Goal: Task Accomplishment & Management: Complete application form

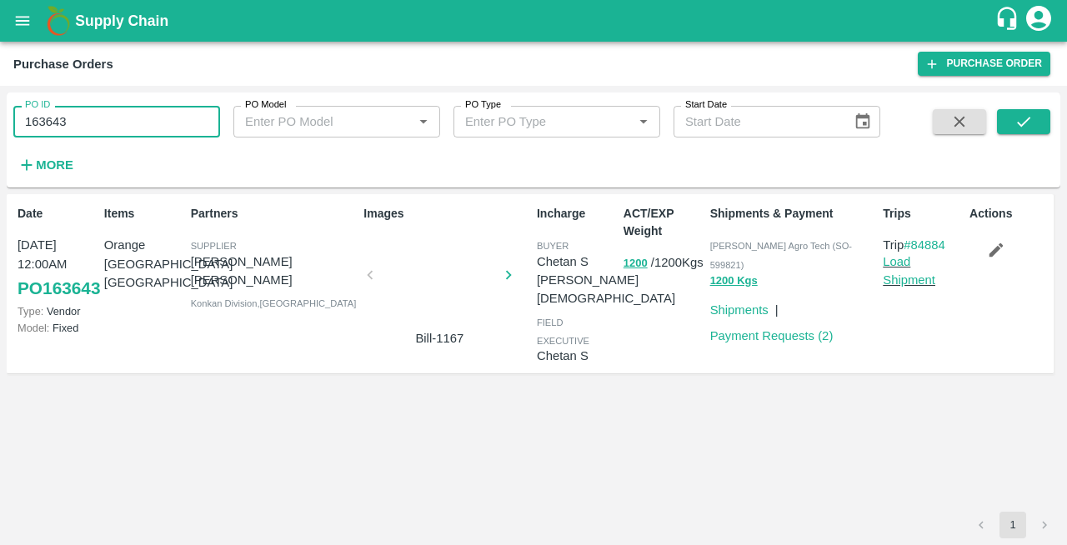
click at [107, 130] on input "163643" at bounding box center [116, 122] width 207 height 32
type input "1"
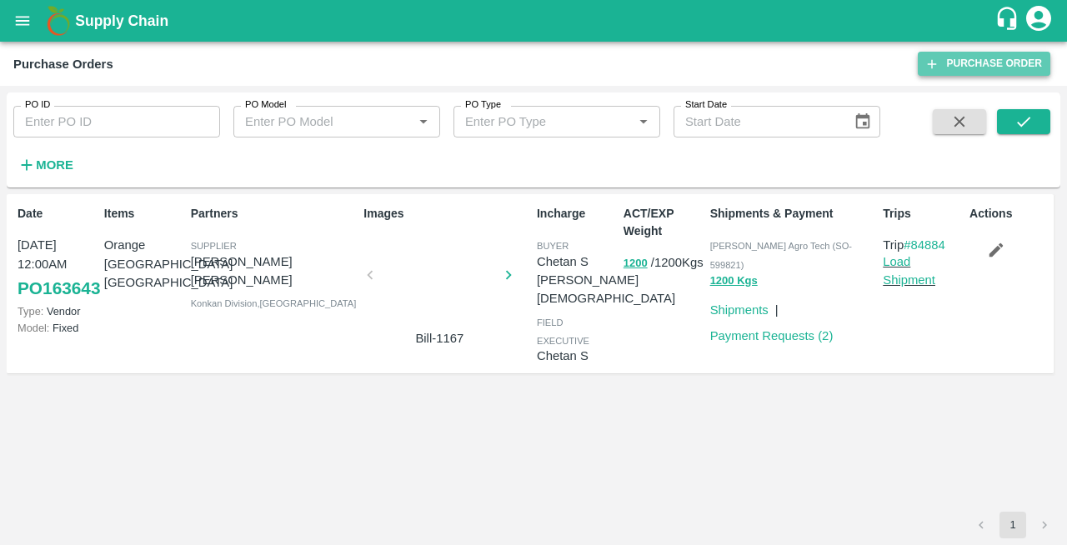
click at [986, 70] on link "Purchase Order" at bounding box center [984, 64] width 133 height 24
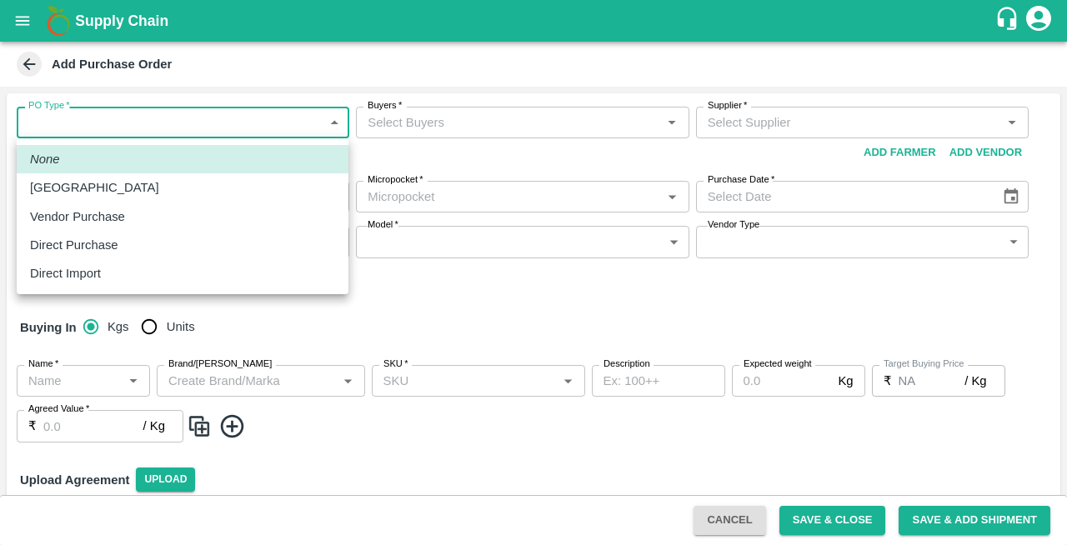
click at [68, 117] on body "Supply Chain Add Purchase Order PO Type   * ​ PO Type Buyers   * Buyers   * Sup…" at bounding box center [533, 272] width 1067 height 545
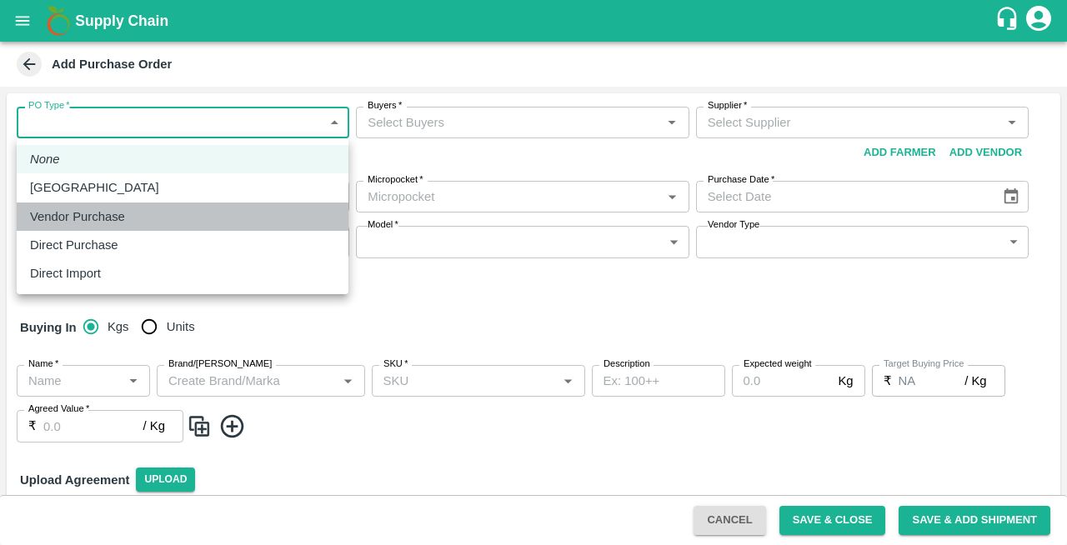
click at [57, 221] on p "Vendor Purchase" at bounding box center [77, 217] width 95 height 18
type input "2"
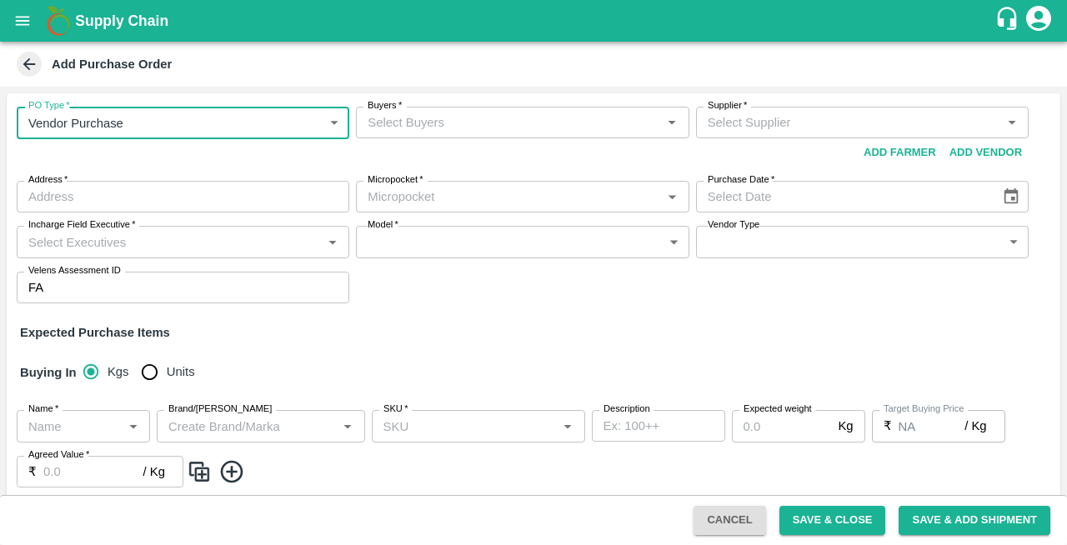
click at [492, 126] on input "Buyers   *" at bounding box center [508, 123] width 295 height 22
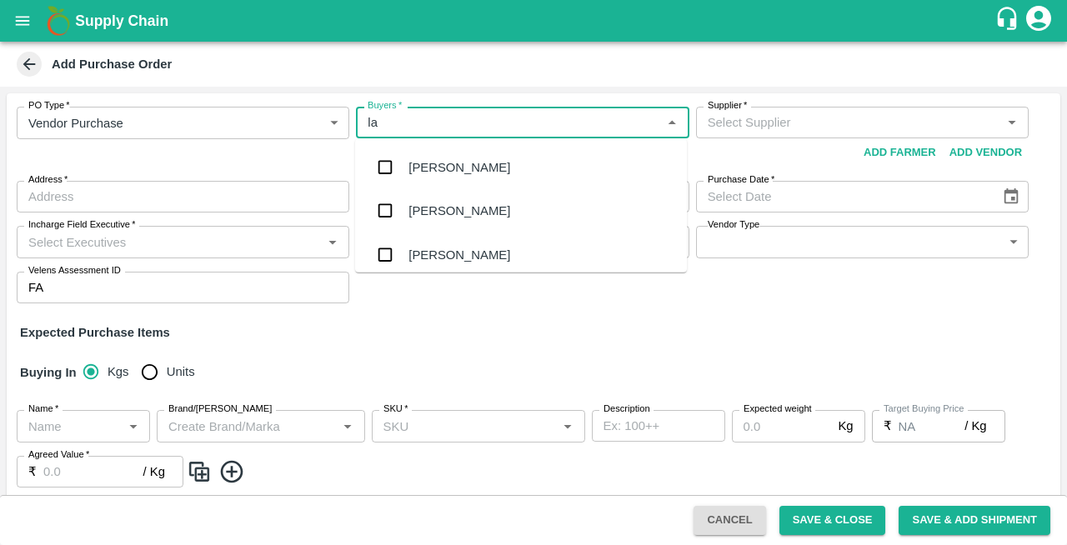
type input "lax"
click at [481, 253] on div "Laxit narottambhai khakhkhar" at bounding box center [511, 254] width 207 height 18
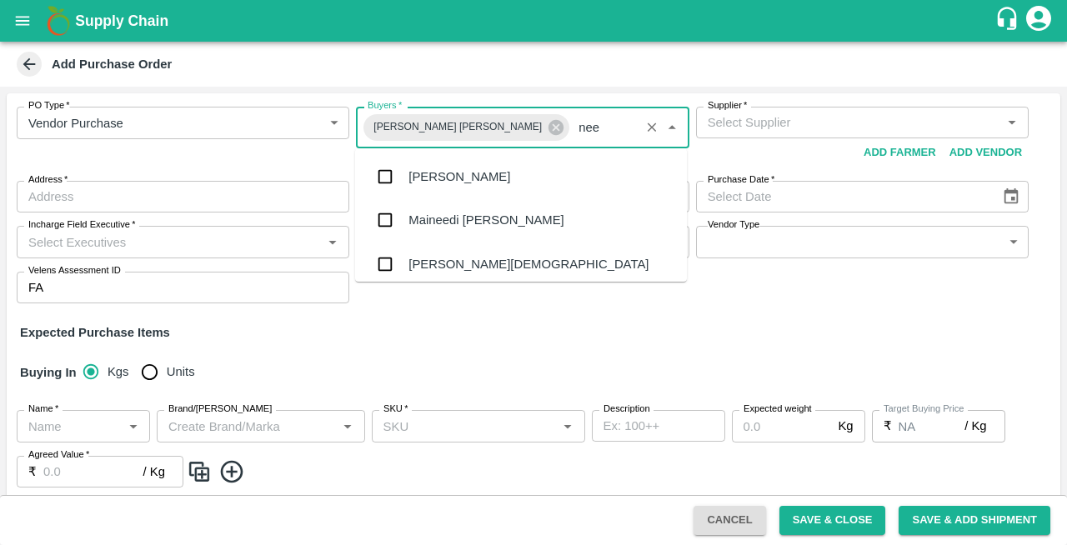
type input "neet"
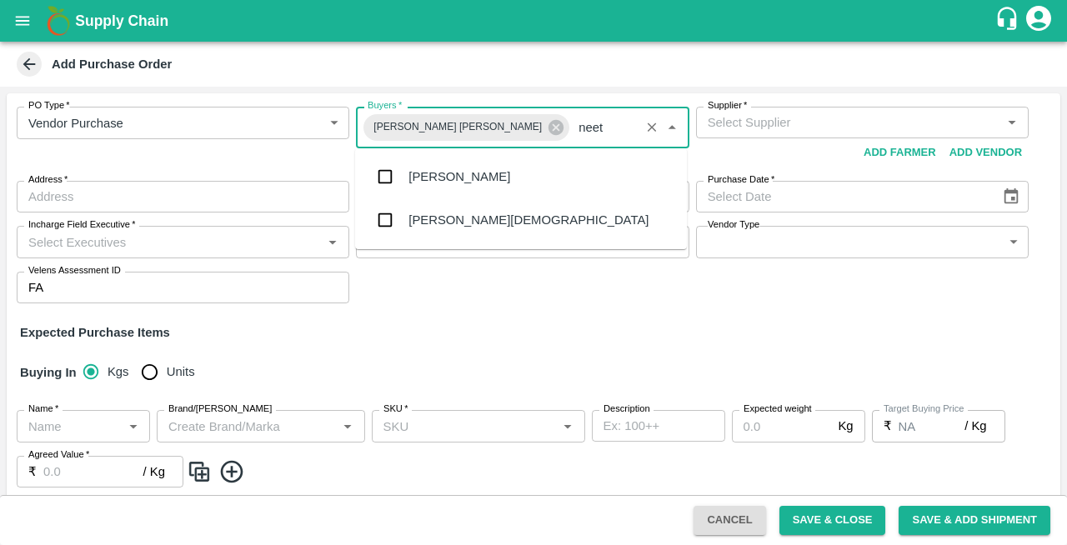
click at [407, 215] on div "[PERSON_NAME][DEMOGRAPHIC_DATA]" at bounding box center [521, 219] width 332 height 43
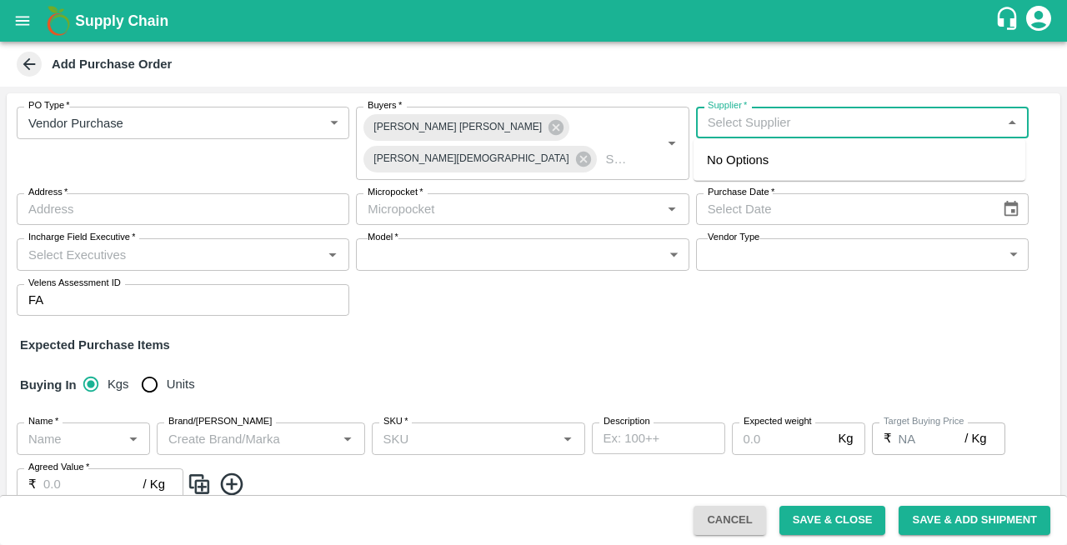
click at [790, 129] on input "Supplier   *" at bounding box center [848, 123] width 295 height 22
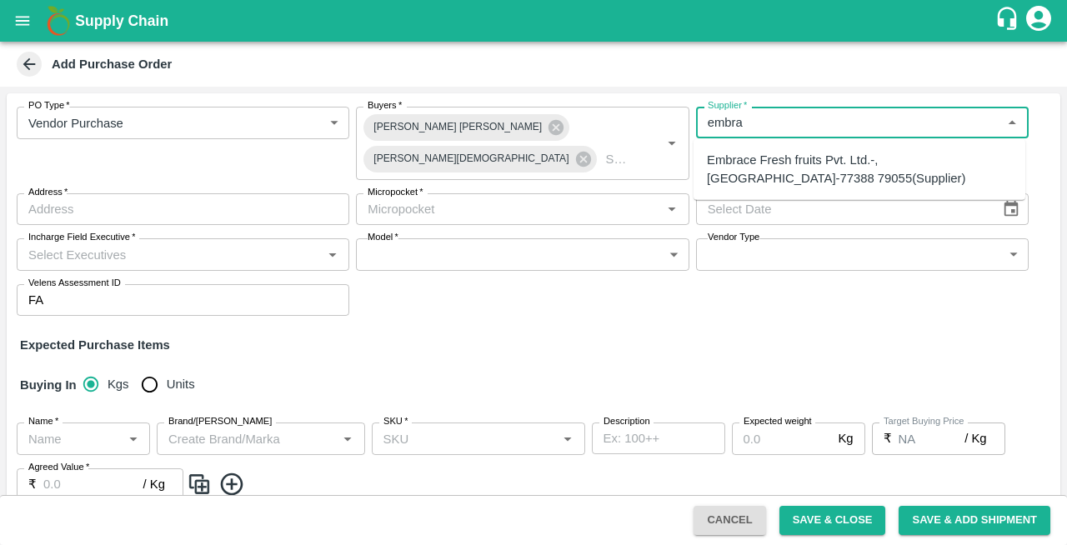
click at [761, 167] on div "Embrace Fresh fruits Pvt. Ltd.-, Mumbai-77388 79055(Supplier)" at bounding box center [859, 170] width 305 height 38
type input "Embrace Fresh fruits Pvt. Ltd.-, Mumbai-77388 79055(Supplier)"
type input ", Mumbai, , Maharashtra"
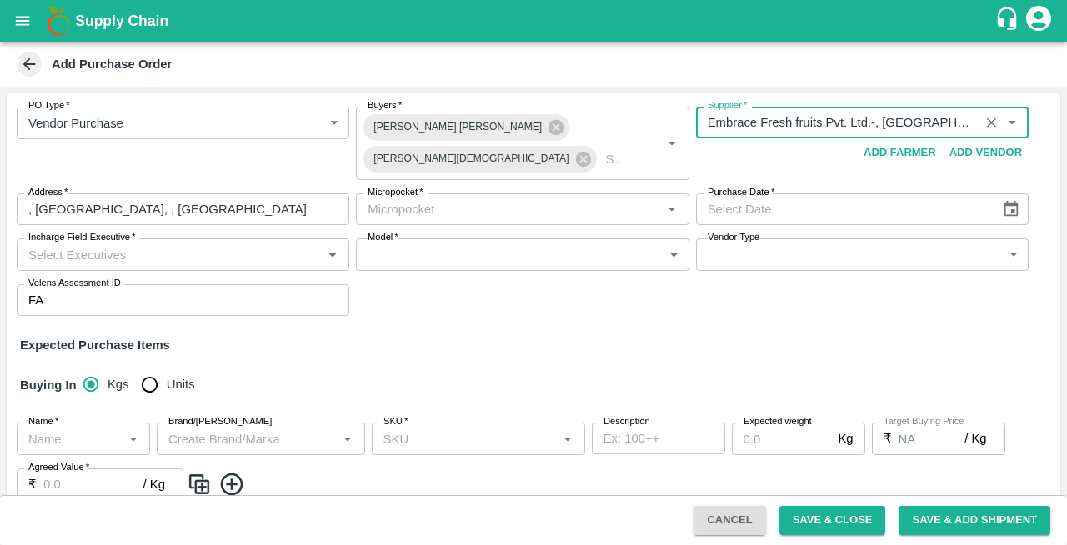
type input "Embrace Fresh fruits Pvt. Ltd.-, Mumbai-77388 79055(Supplier)"
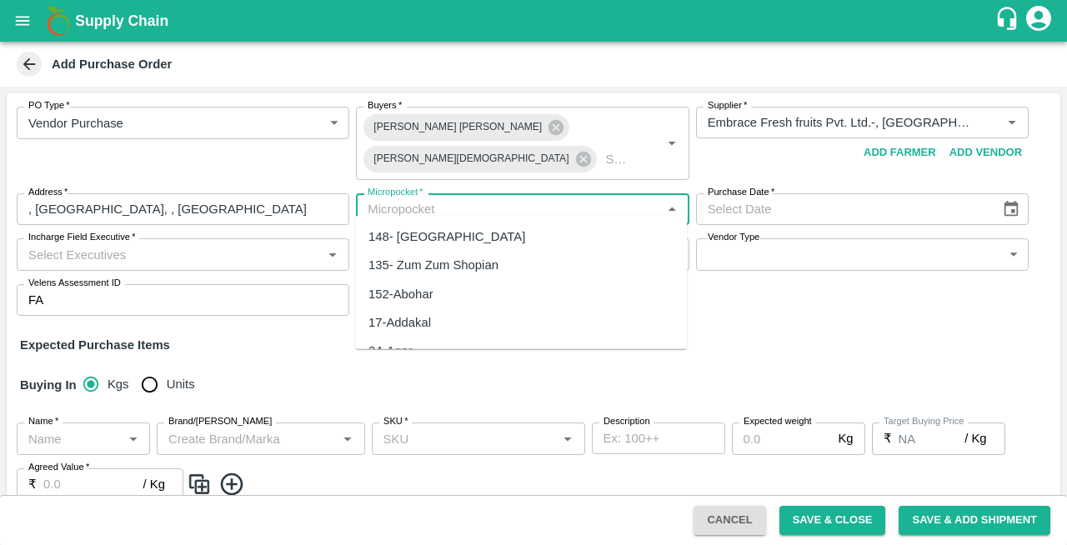
click at [407, 205] on input "Micropocket   *" at bounding box center [508, 209] width 295 height 22
click at [408, 238] on div "134-Ahmedabad" at bounding box center [444, 237] width 153 height 18
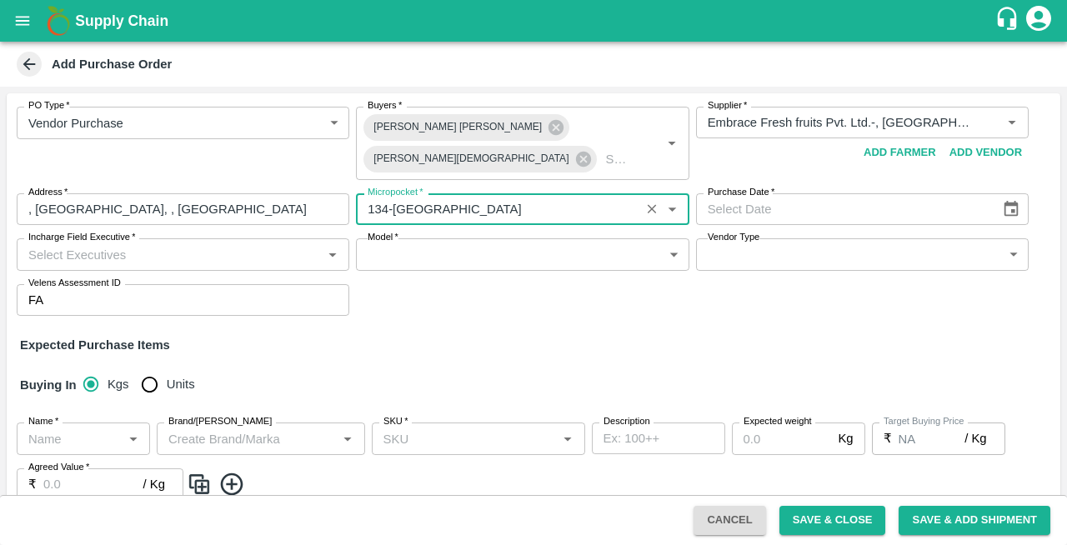
type input "134-Ahmedabad"
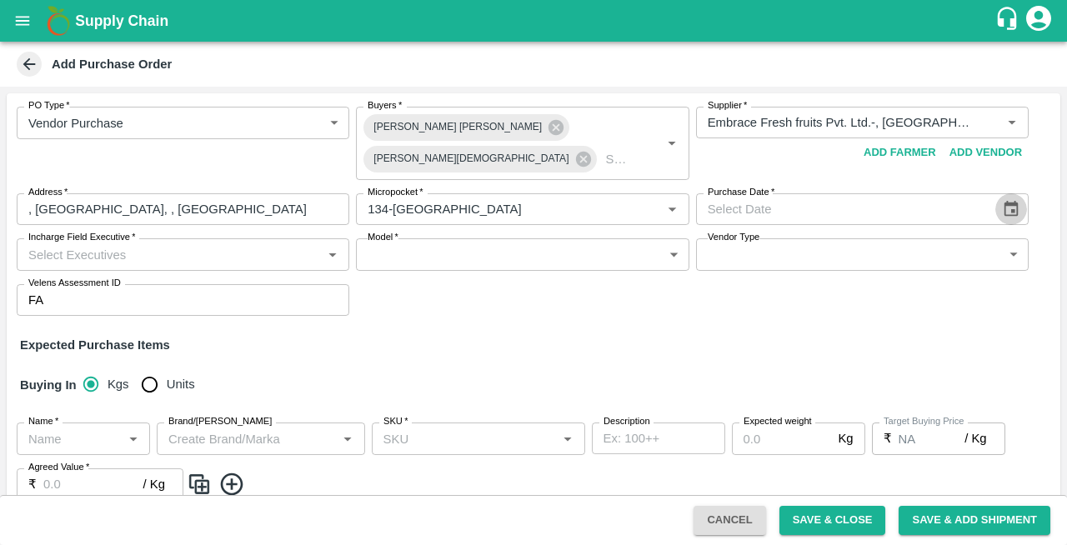
click at [1012, 201] on icon "Choose date" at bounding box center [1011, 209] width 14 height 16
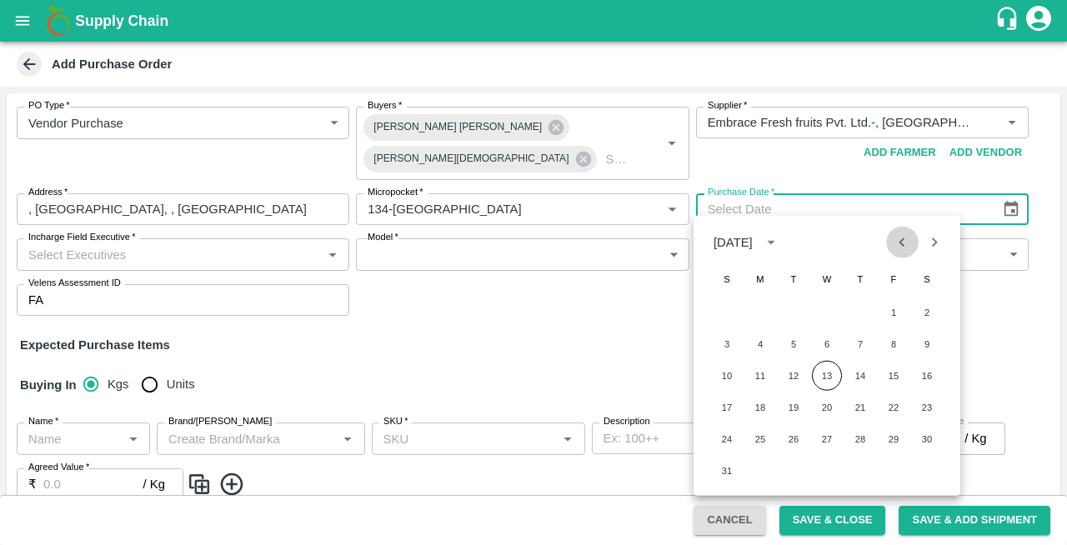
click at [907, 242] on icon "Previous month" at bounding box center [902, 242] width 18 height 18
click at [795, 375] on button "15" at bounding box center [793, 376] width 30 height 30
type input "15/07/2025"
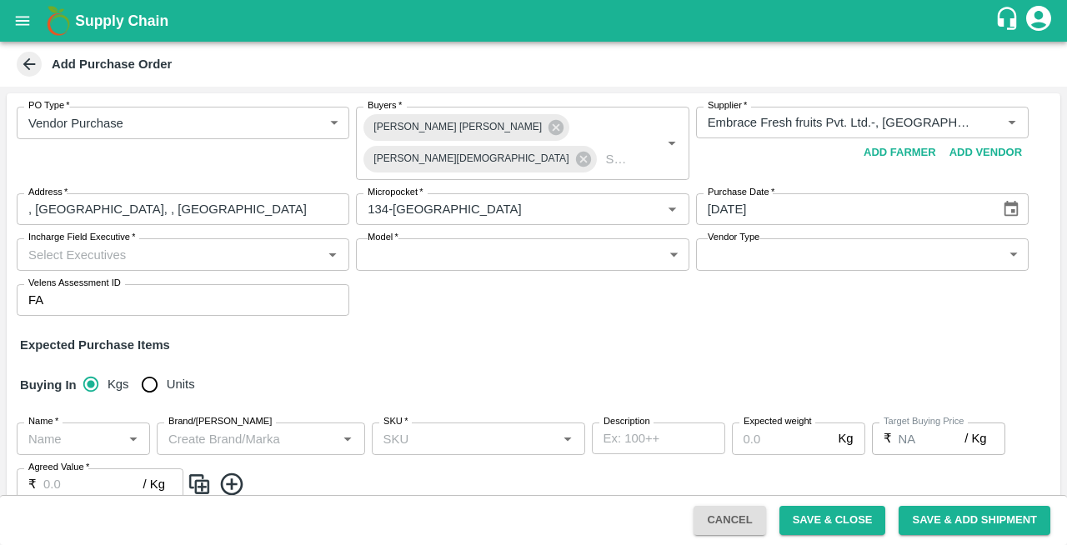
click at [94, 243] on input "Incharge Field Executive   *" at bounding box center [169, 254] width 295 height 22
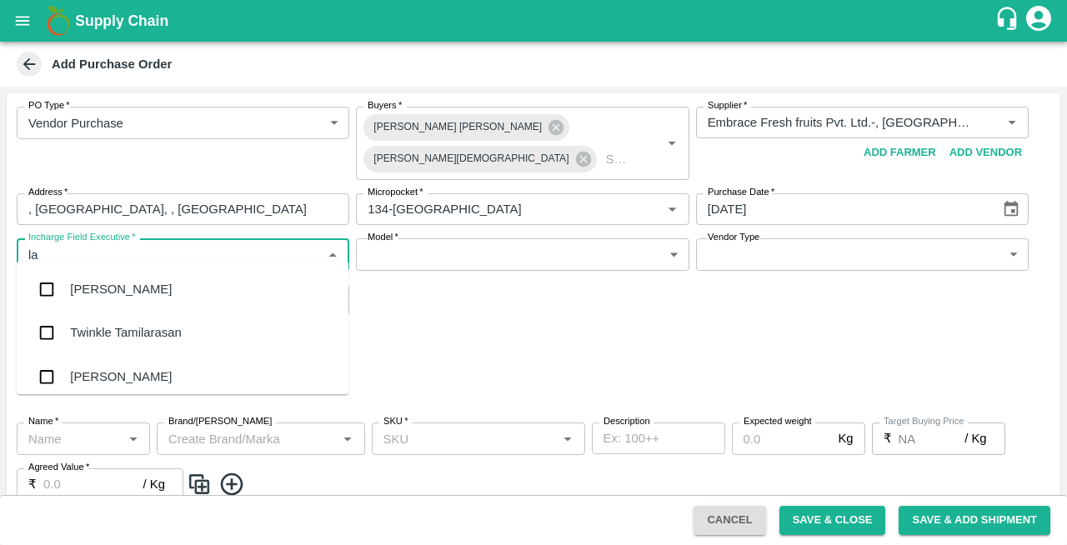
type input "l"
type input "chet"
click at [115, 302] on div "Chetan S" at bounding box center [183, 289] width 332 height 43
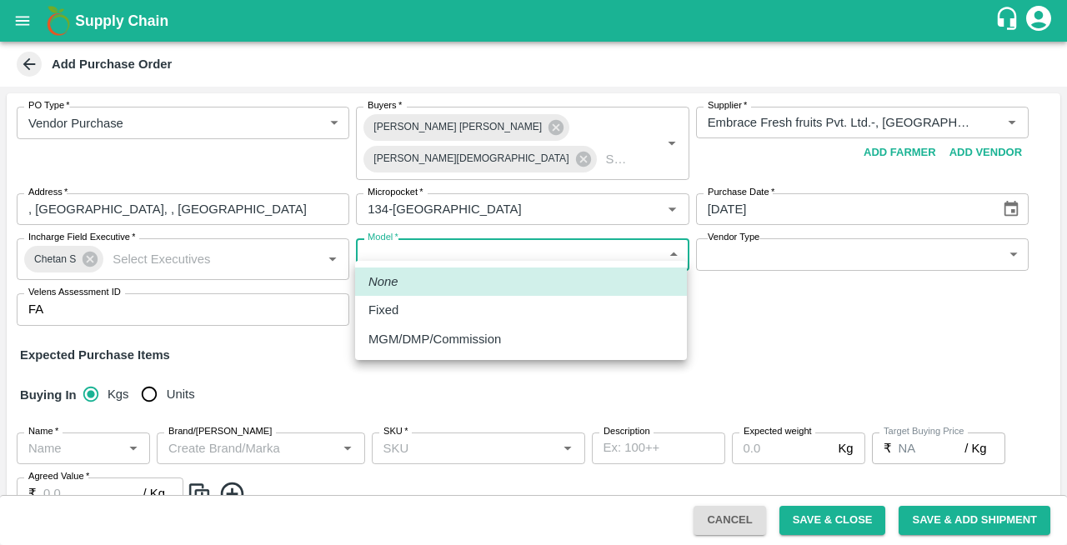
click at [452, 252] on body "Supply Chain Add Purchase Order PO Type   * Vendor Purchase 2 PO Type Buyers   …" at bounding box center [533, 272] width 1067 height 545
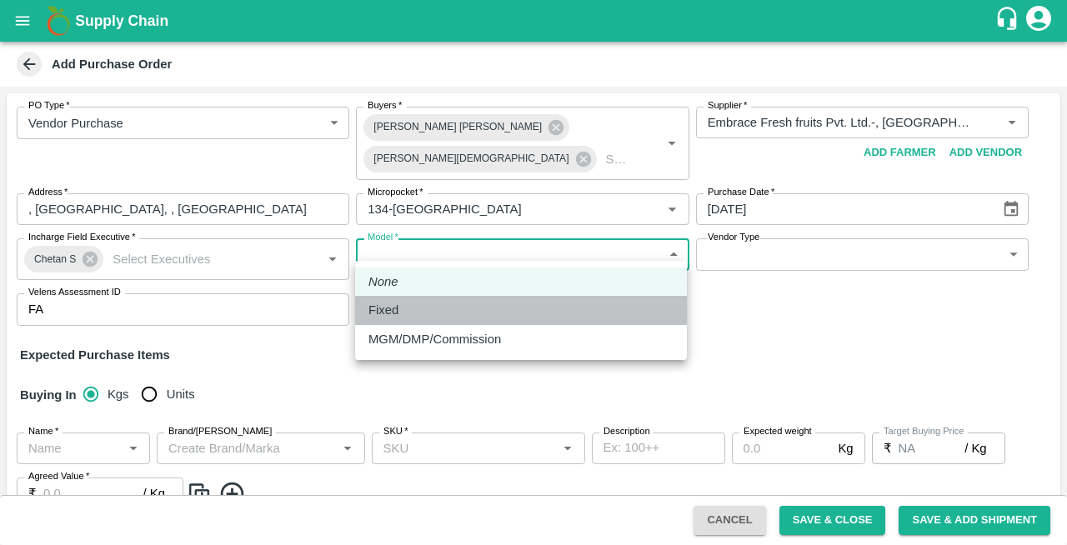
click at [400, 315] on div "Fixed" at bounding box center [387, 310] width 38 height 18
type input "Fixed"
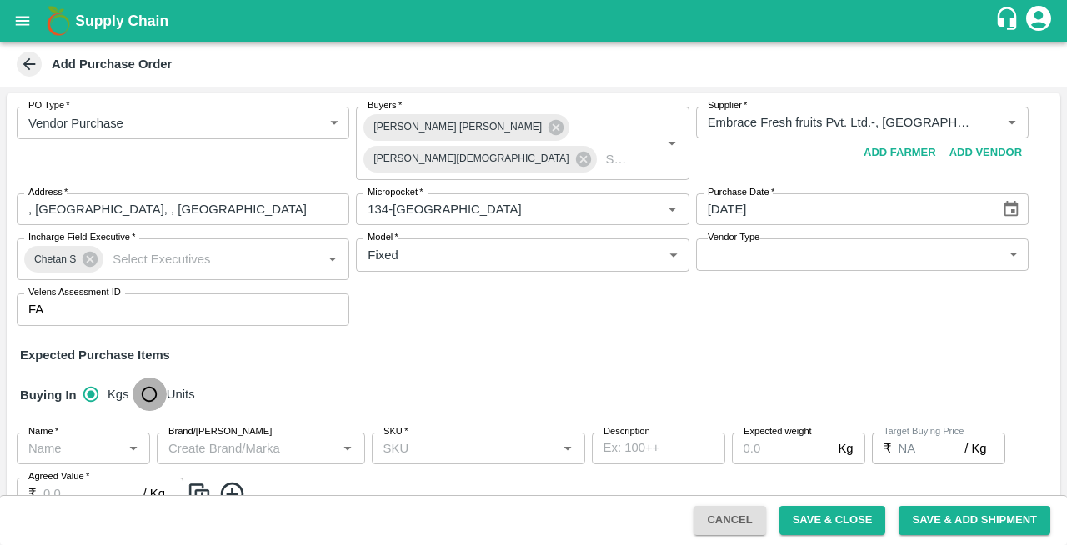
click at [143, 384] on input "Units" at bounding box center [149, 394] width 33 height 33
radio input "true"
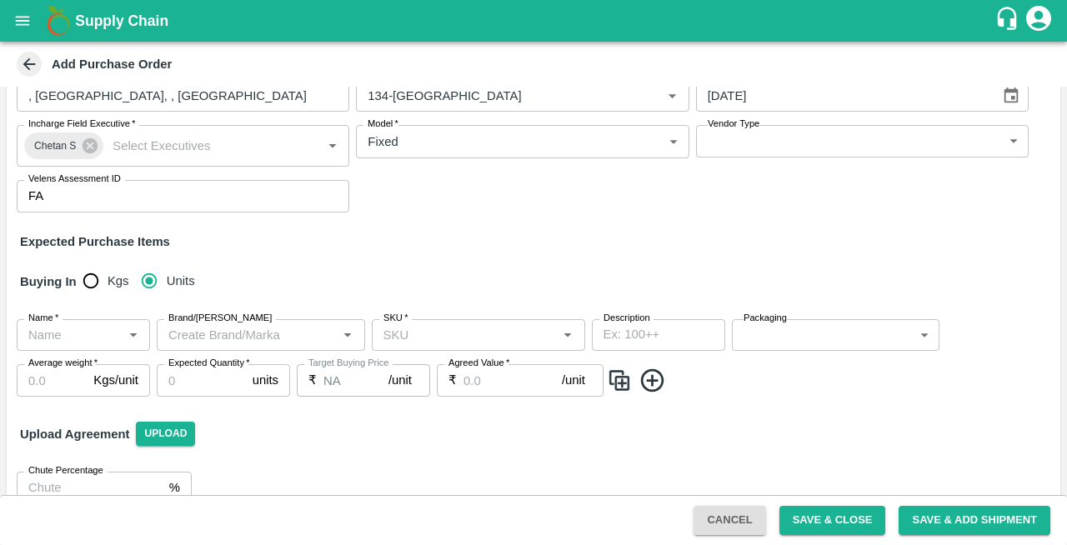
scroll to position [115, 0]
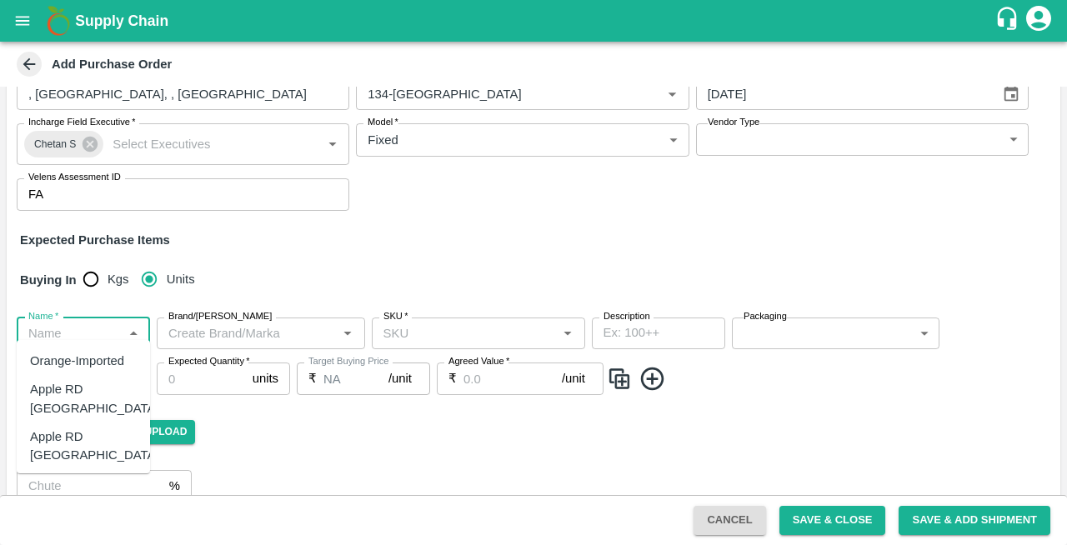
click at [54, 328] on input "Name   *" at bounding box center [70, 334] width 96 height 22
click at [63, 474] on div "Plum China" at bounding box center [94, 493] width 129 height 38
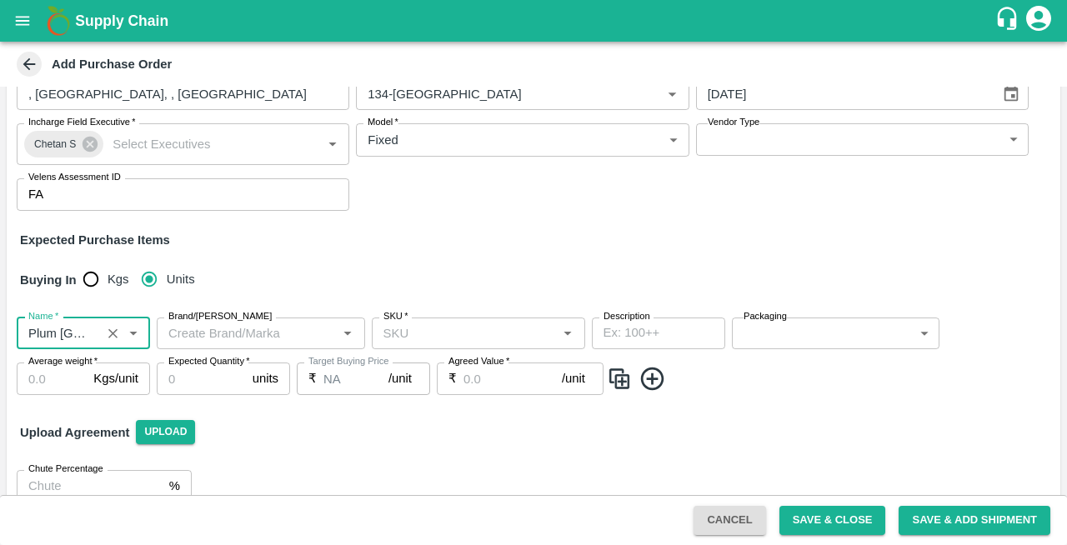
type input "Plum China"
click at [417, 325] on input "SKU   *" at bounding box center [465, 334] width 176 height 22
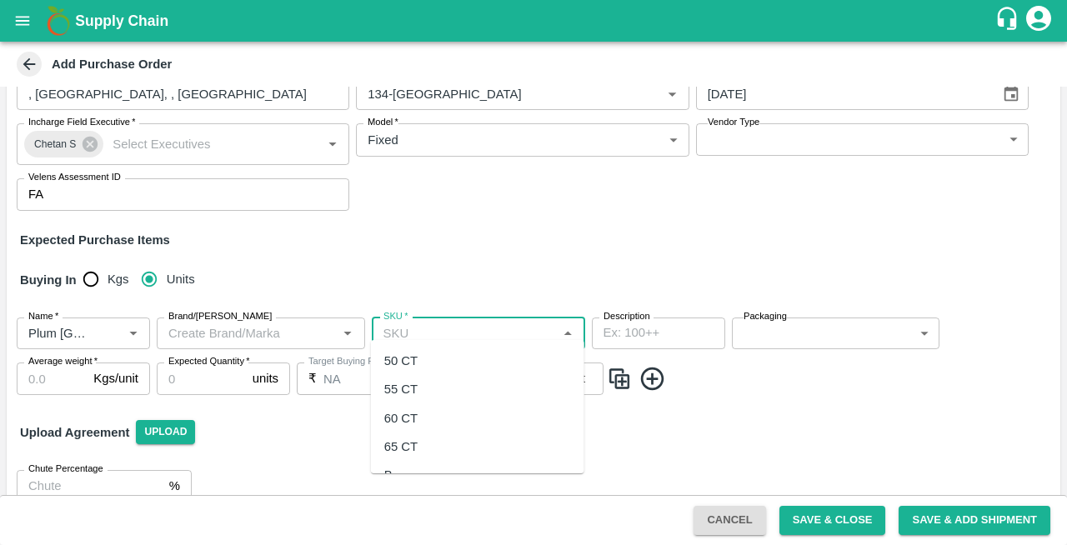
click at [397, 363] on div "50 CT" at bounding box center [400, 361] width 33 height 18
type input "50 CT"
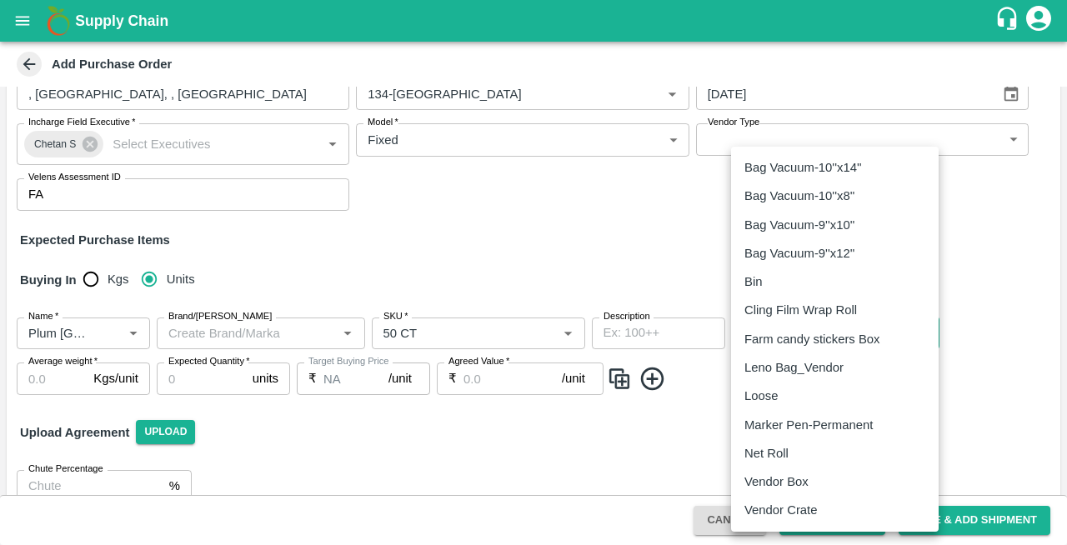
click at [802, 322] on body "Supply Chain Add Purchase Order PO Type   * Vendor Purchase 2 PO Type Buyers   …" at bounding box center [533, 272] width 1067 height 545
click at [774, 478] on p "Vendor Box" at bounding box center [776, 482] width 64 height 18
type input "276"
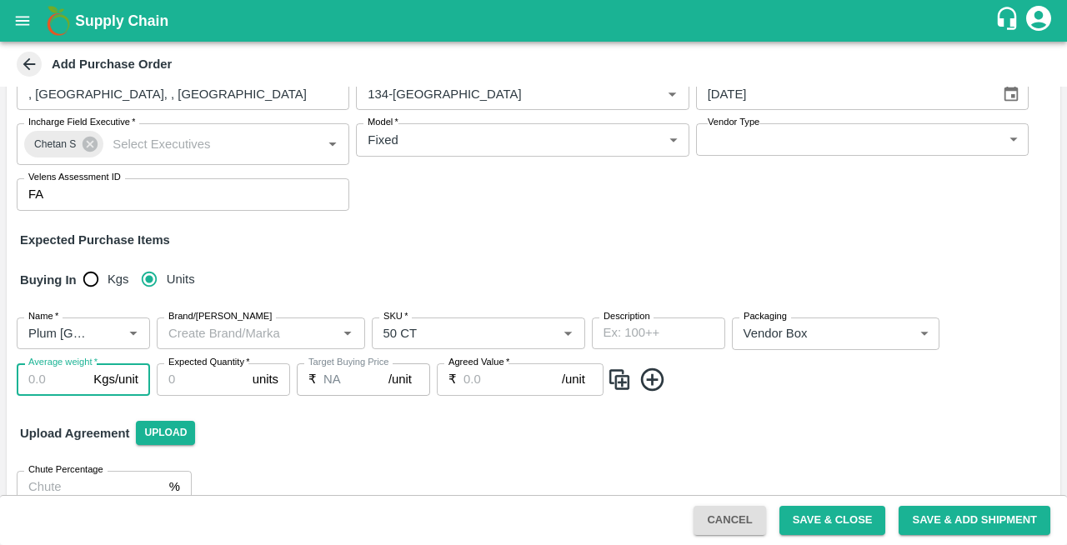
click at [38, 375] on input "Average weight   *" at bounding box center [52, 379] width 70 height 32
type input "8"
click at [188, 378] on input "Expected Quantity   *" at bounding box center [201, 379] width 89 height 32
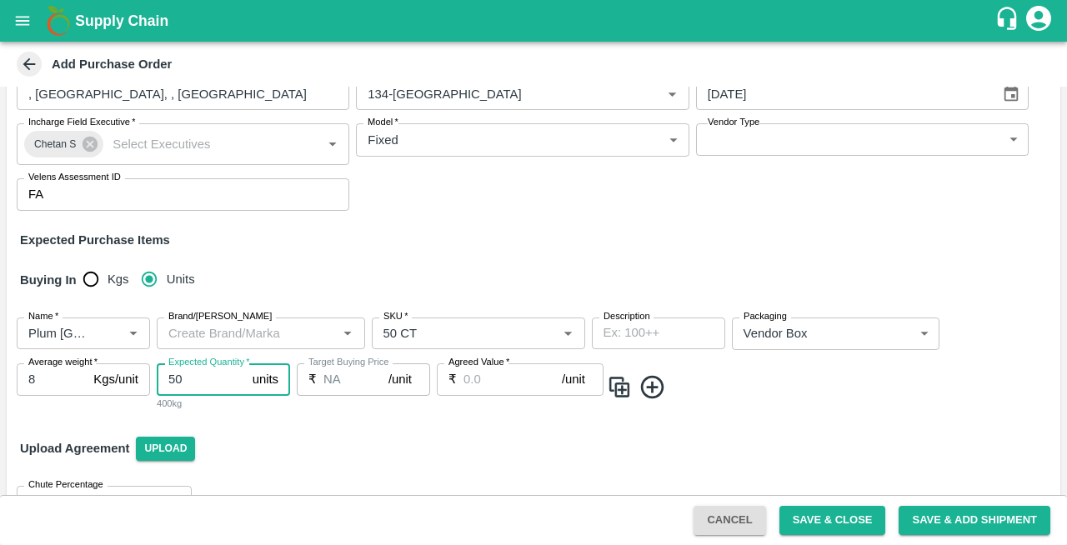
type input "50"
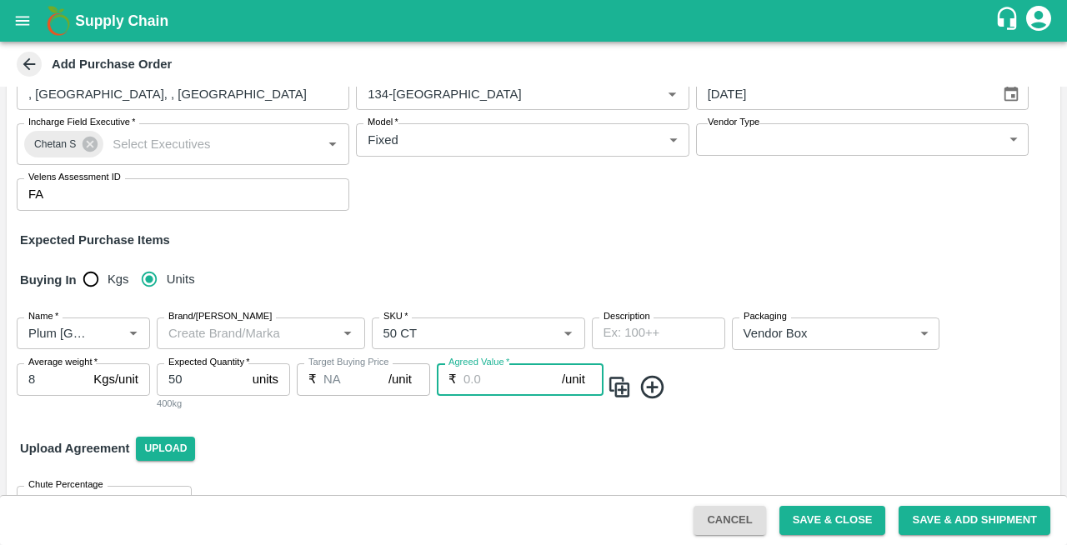
click at [479, 363] on input "Agreed Value   *" at bounding box center [512, 379] width 98 height 32
type input "1050"
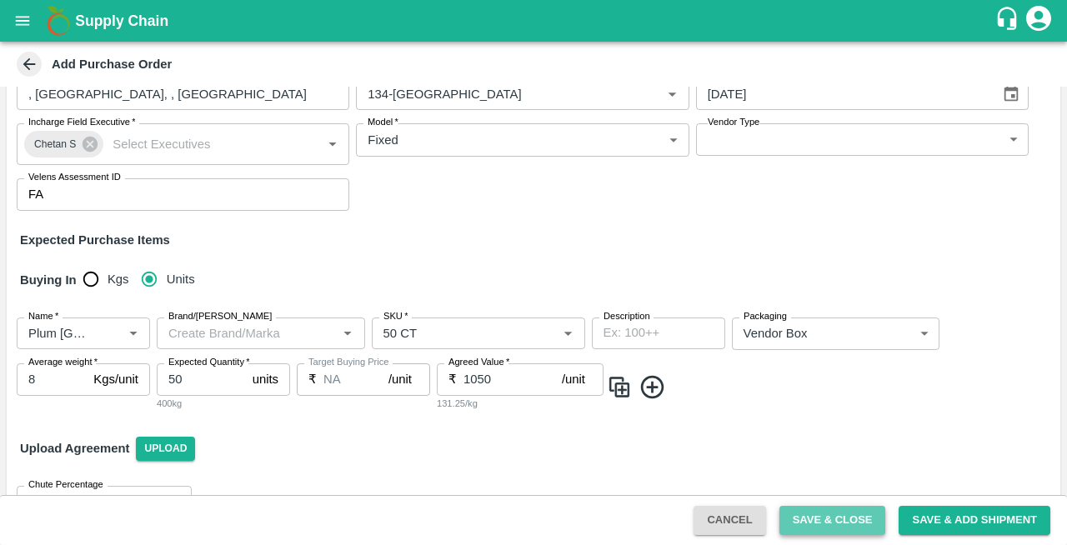
click at [810, 521] on button "Save & Close" at bounding box center [832, 520] width 107 height 29
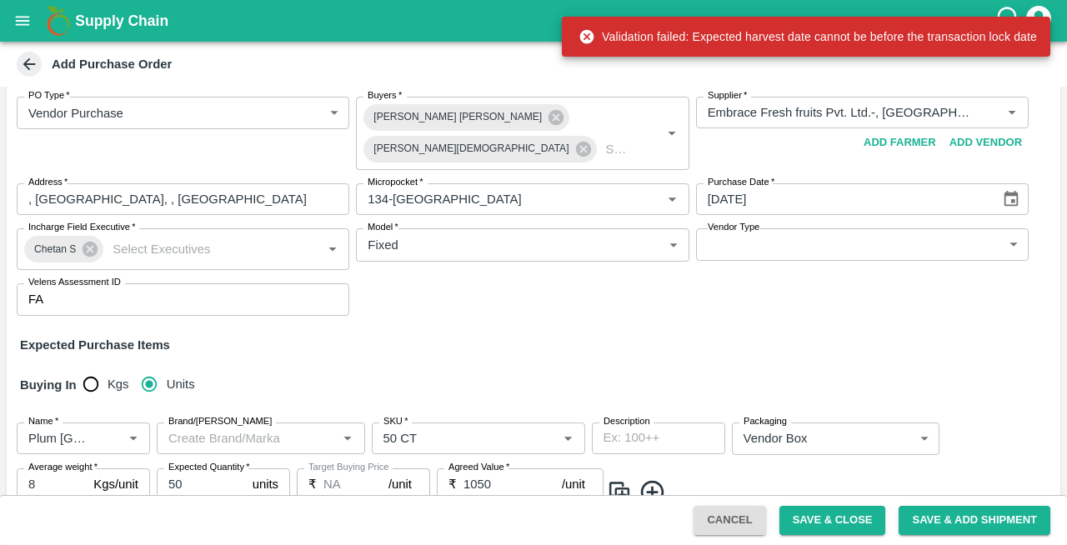
scroll to position [0, 0]
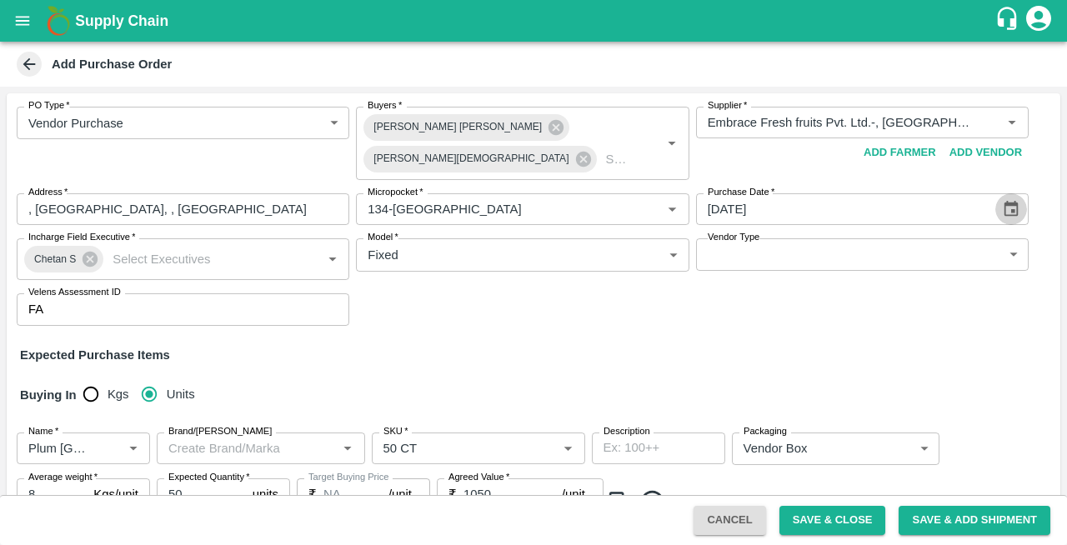
click at [1010, 206] on icon "Choose date, selected date is Jul 15, 2025" at bounding box center [1011, 209] width 14 height 16
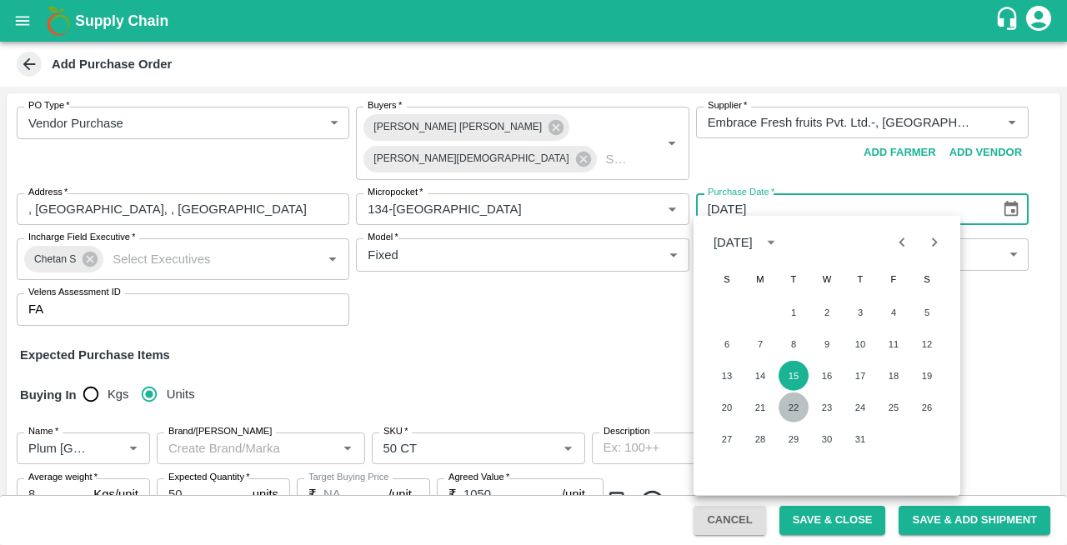
click at [792, 410] on button "22" at bounding box center [793, 408] width 30 height 30
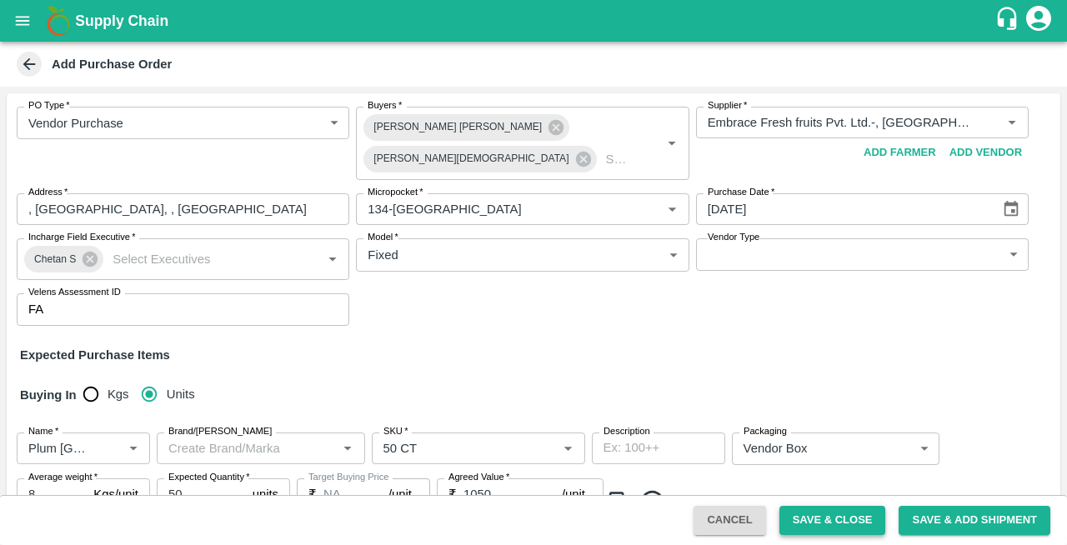
click at [825, 524] on button "Save & Close" at bounding box center [832, 520] width 107 height 29
click at [1013, 208] on icon "Choose date, selected date is Jul 22, 2025" at bounding box center [1011, 209] width 18 height 18
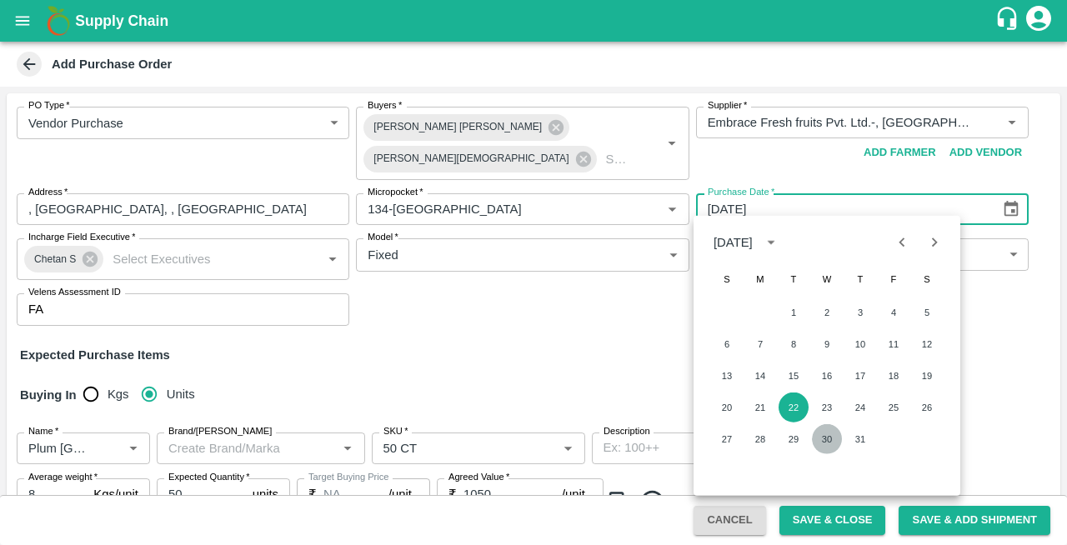
click at [825, 434] on button "30" at bounding box center [827, 439] width 30 height 30
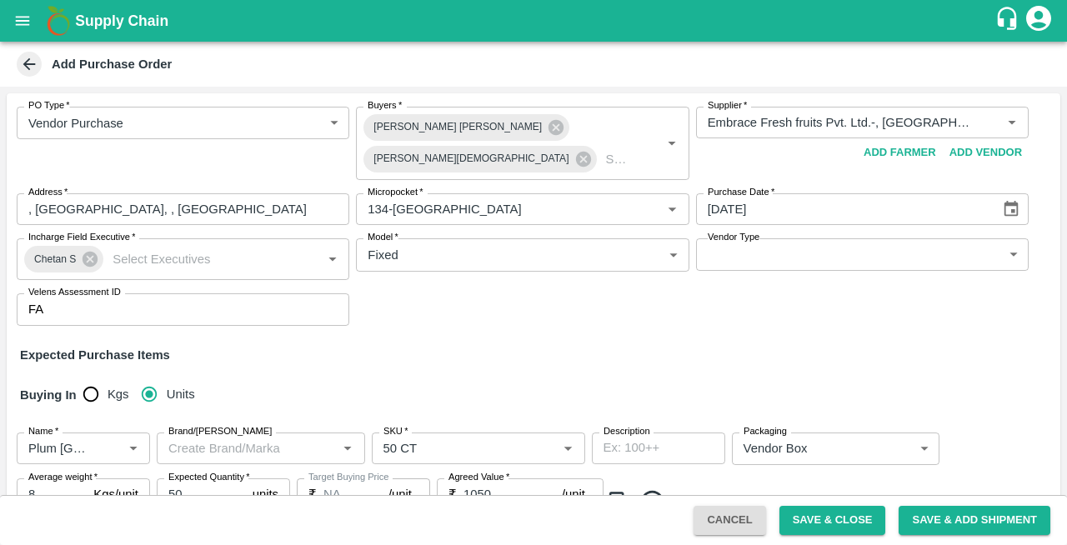
click at [1006, 202] on icon "Choose date, selected date is Jul 30, 2025" at bounding box center [1011, 209] width 18 height 18
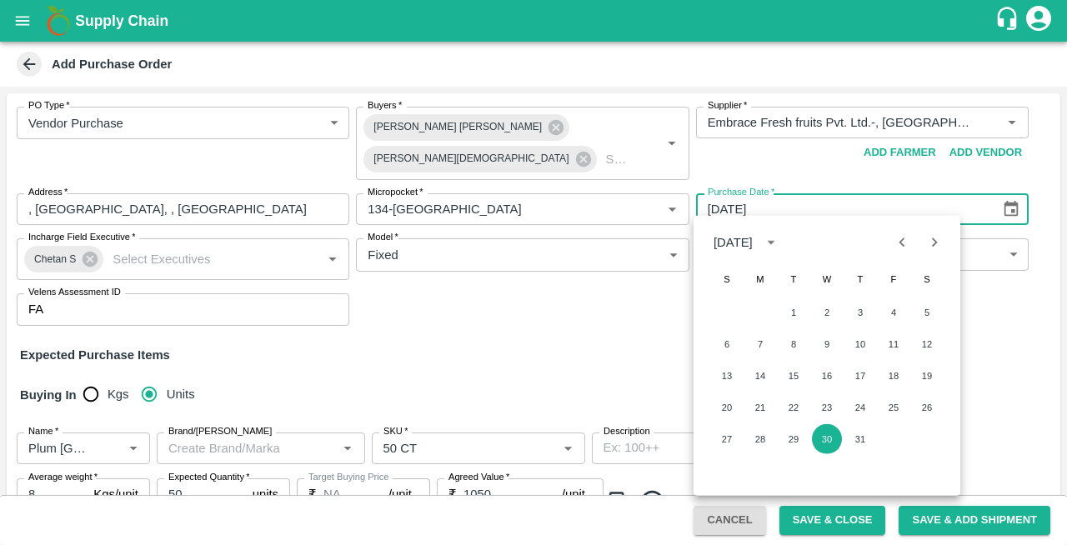
click at [899, 242] on icon "Previous month" at bounding box center [902, 242] width 6 height 9
click at [937, 248] on icon "Next month" at bounding box center [934, 242] width 18 height 18
click at [937, 247] on icon "Next month" at bounding box center [934, 242] width 18 height 18
click at [894, 308] on button "1" at bounding box center [893, 313] width 30 height 30
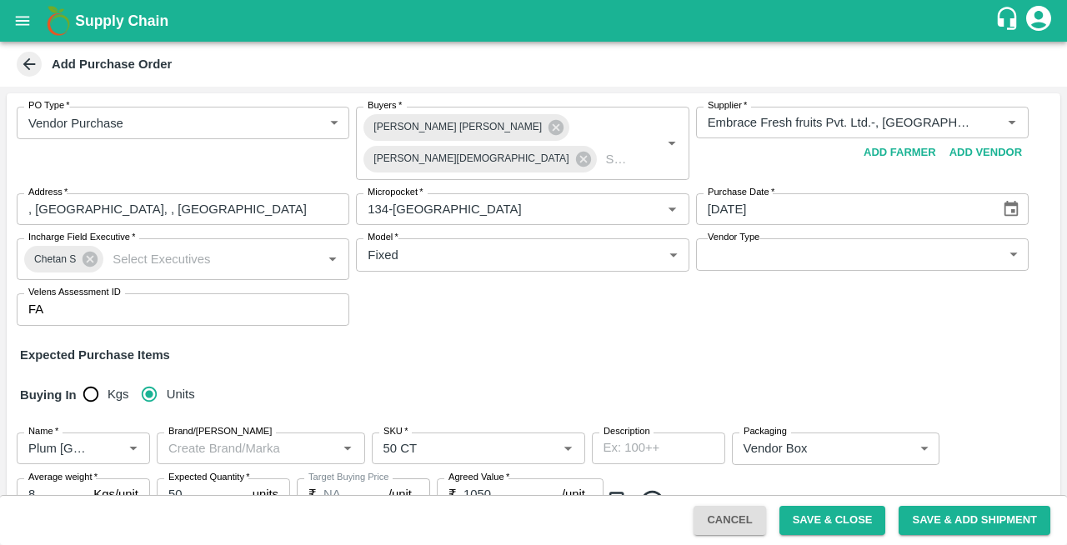
type input "01/08/2025"
click at [833, 523] on button "Save & Close" at bounding box center [832, 520] width 107 height 29
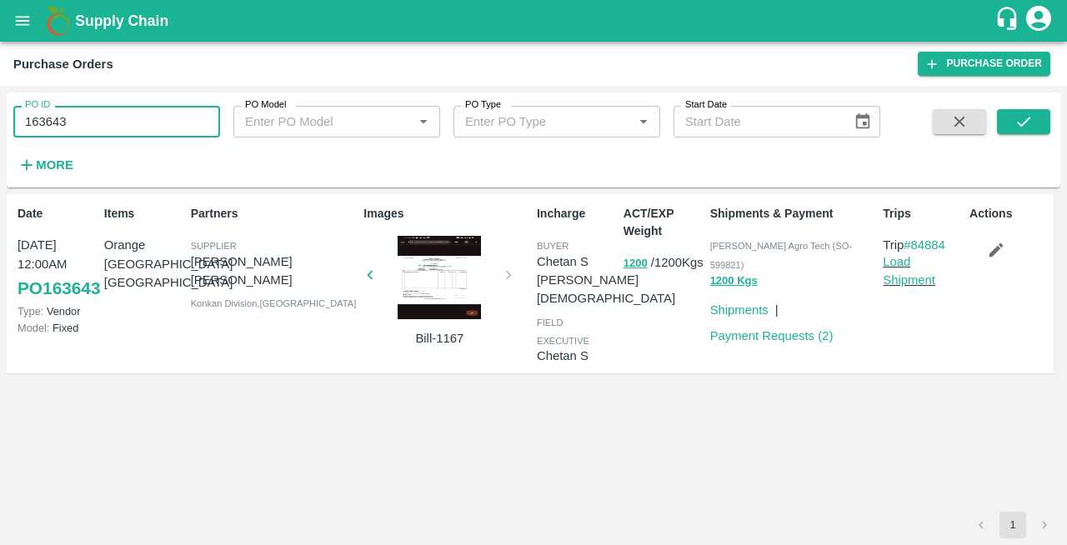
click at [122, 120] on input "163643" at bounding box center [116, 122] width 207 height 32
type input "1"
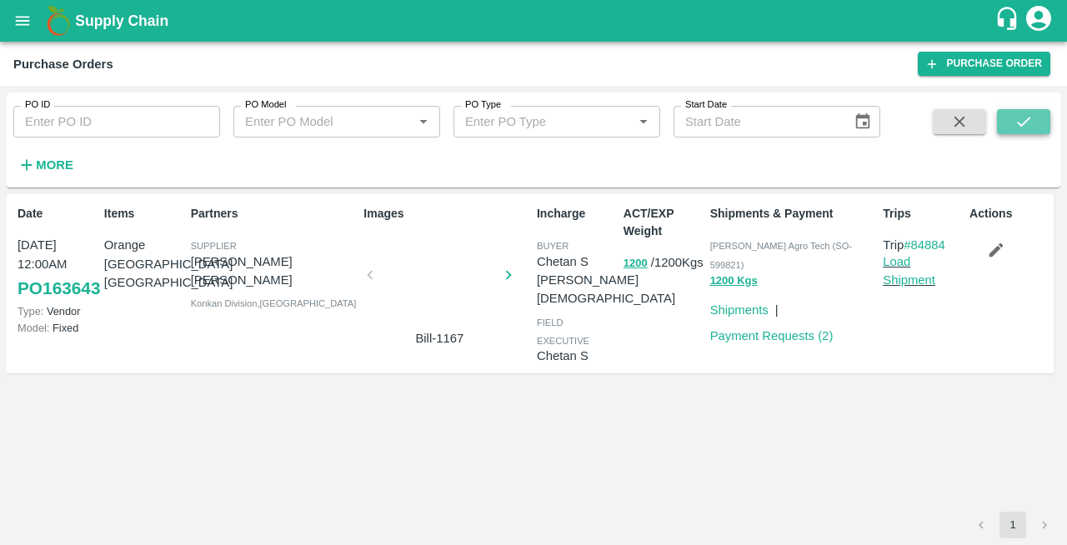
click at [1026, 115] on icon "submit" at bounding box center [1023, 122] width 18 height 18
